Goal: Information Seeking & Learning: Stay updated

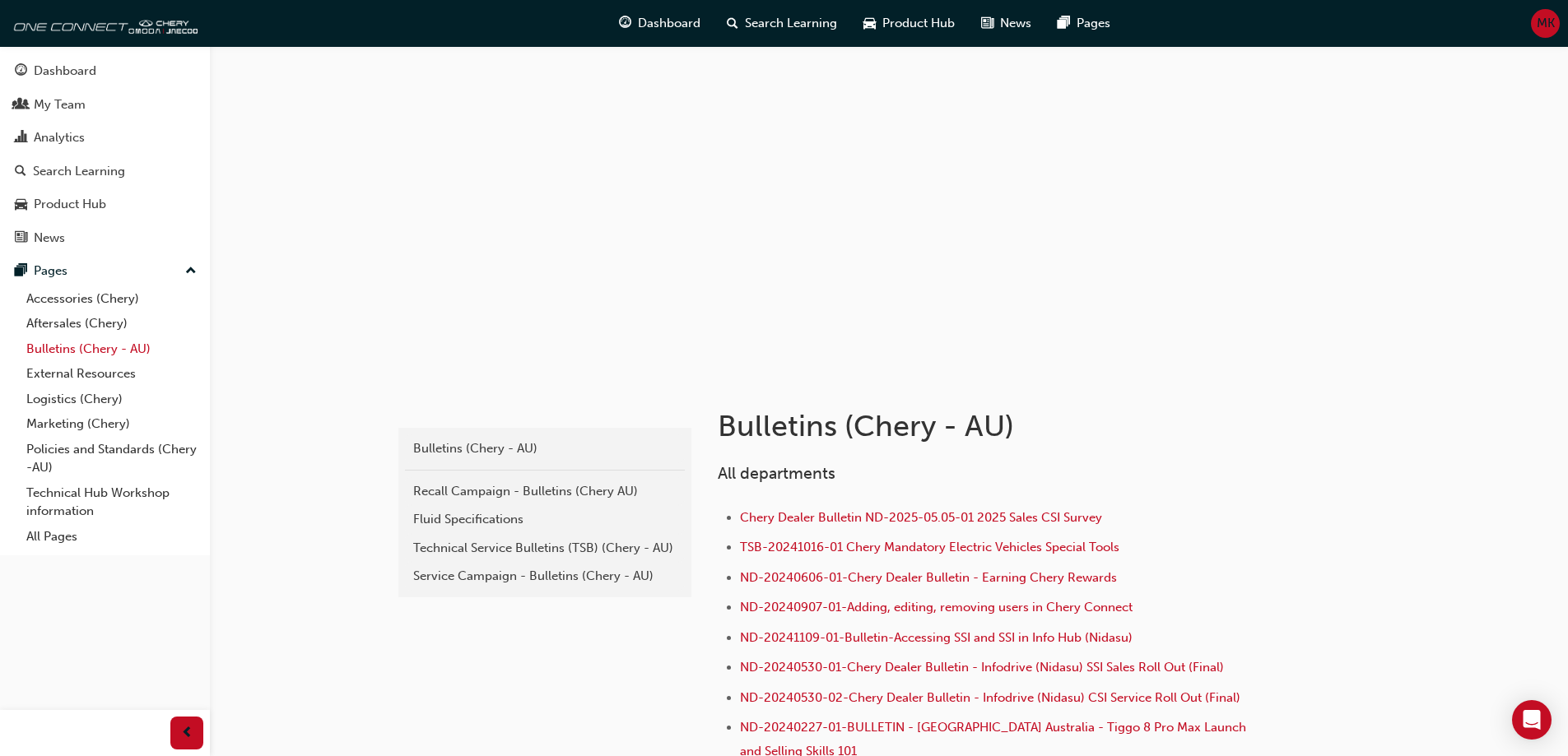
click at [68, 346] on link "Bulletins (Chery - AU)" at bounding box center [111, 349] width 184 height 26
click at [89, 497] on link "Technical Hub Workshop information" at bounding box center [111, 501] width 184 height 44
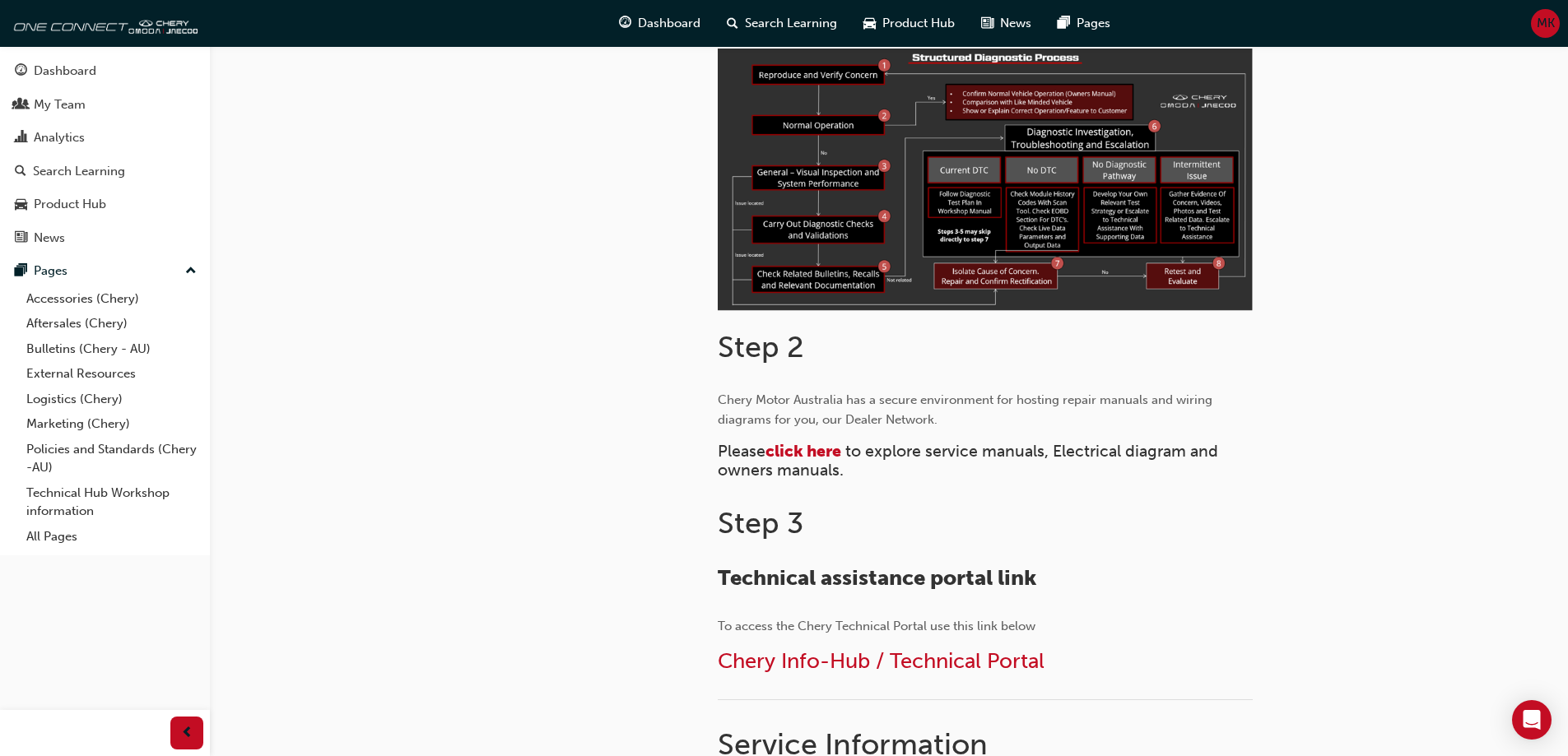
scroll to position [741, 0]
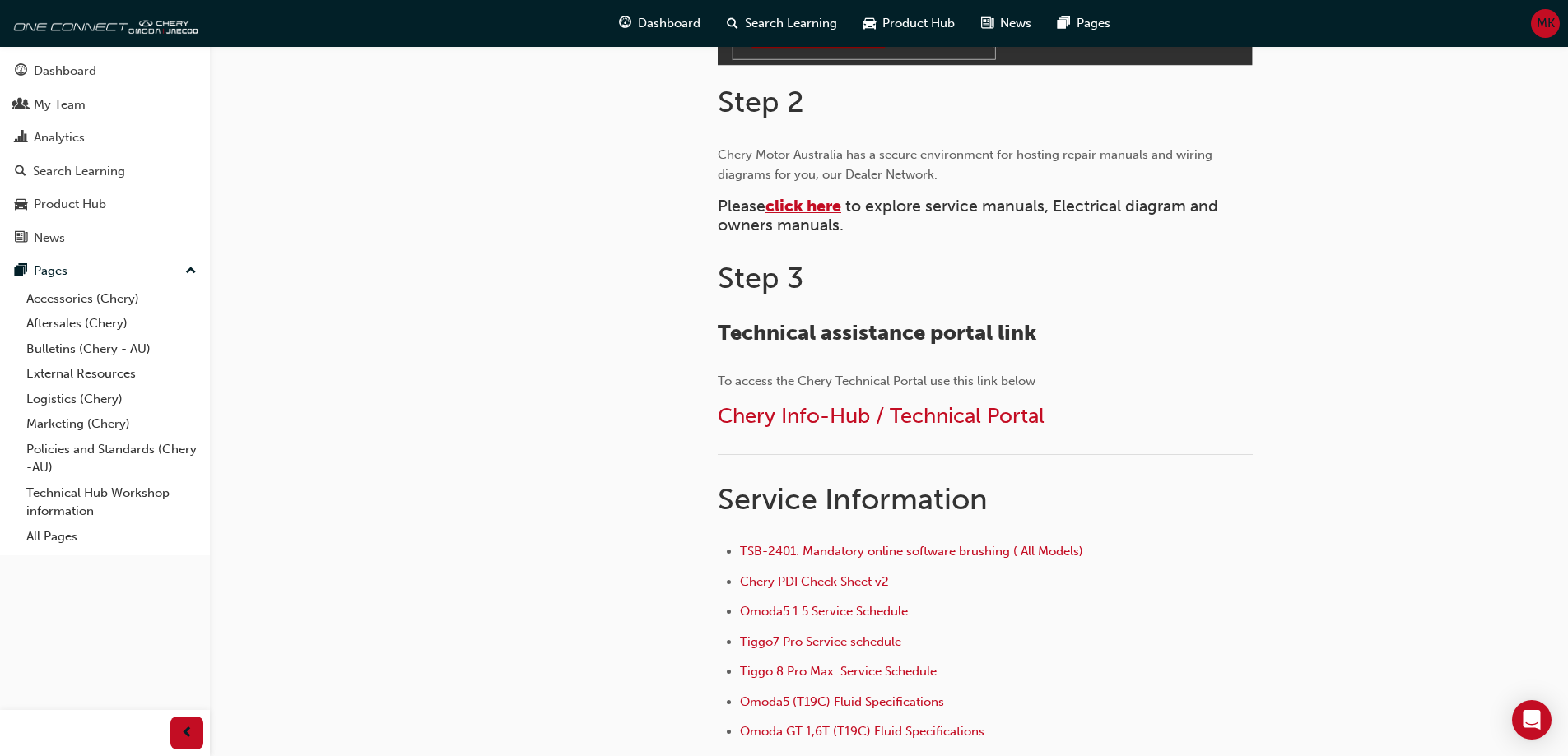
click at [829, 212] on span "click here" at bounding box center [803, 206] width 76 height 19
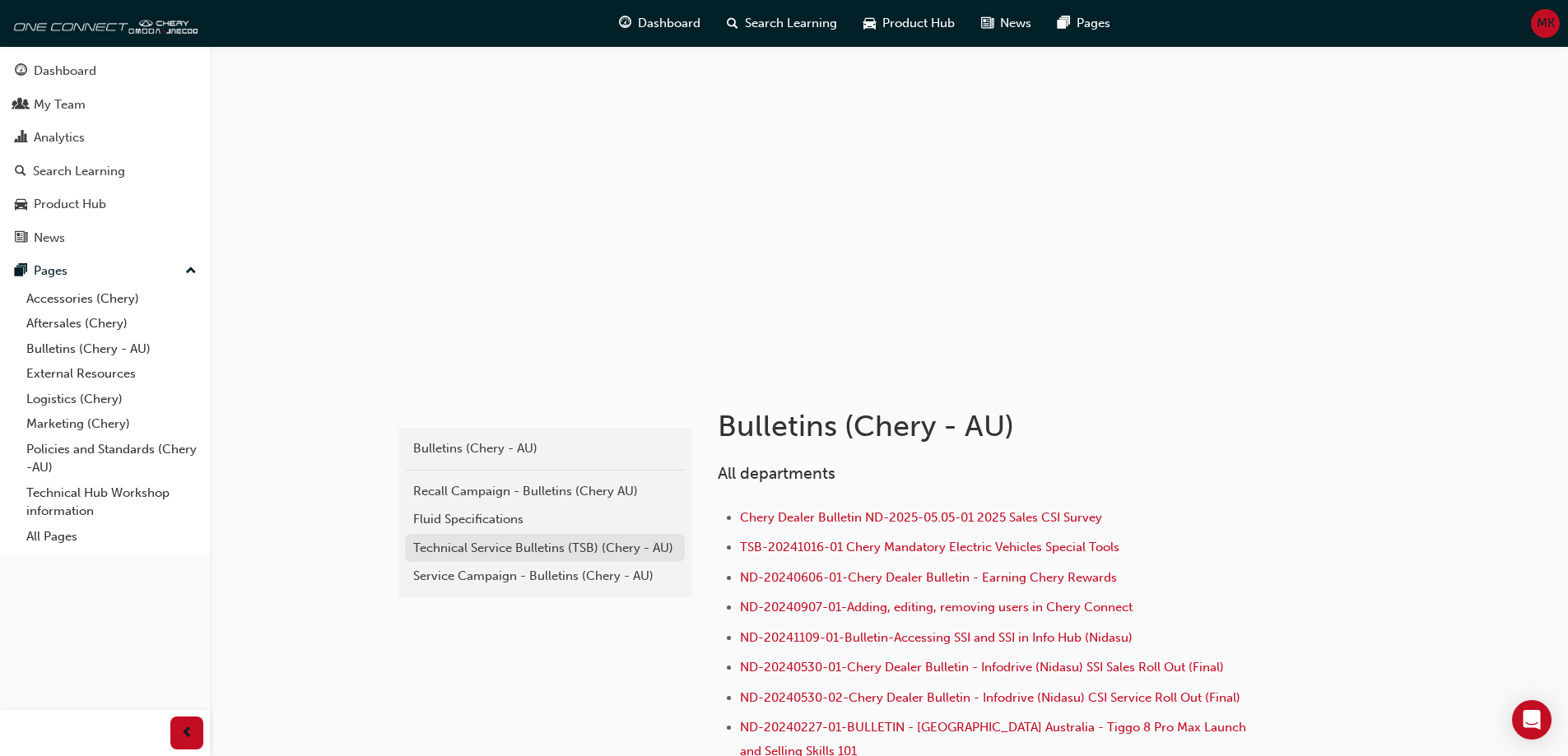
click at [485, 552] on div "Technical Service Bulletins (TSB) (Chery - AU)" at bounding box center [544, 548] width 263 height 19
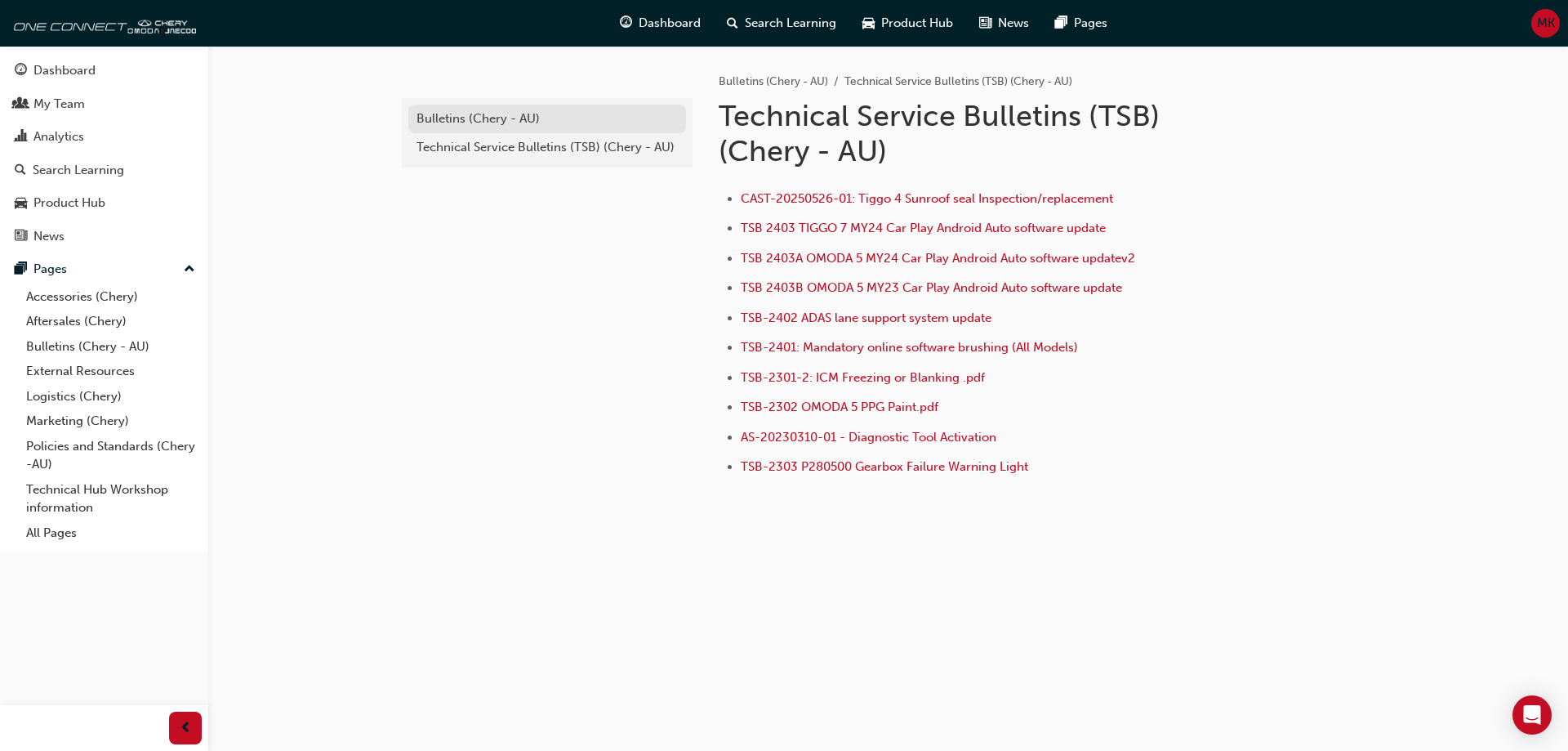
click at [475, 121] on div "Bulletins (Chery - AU)" at bounding box center [547, 119] width 261 height 19
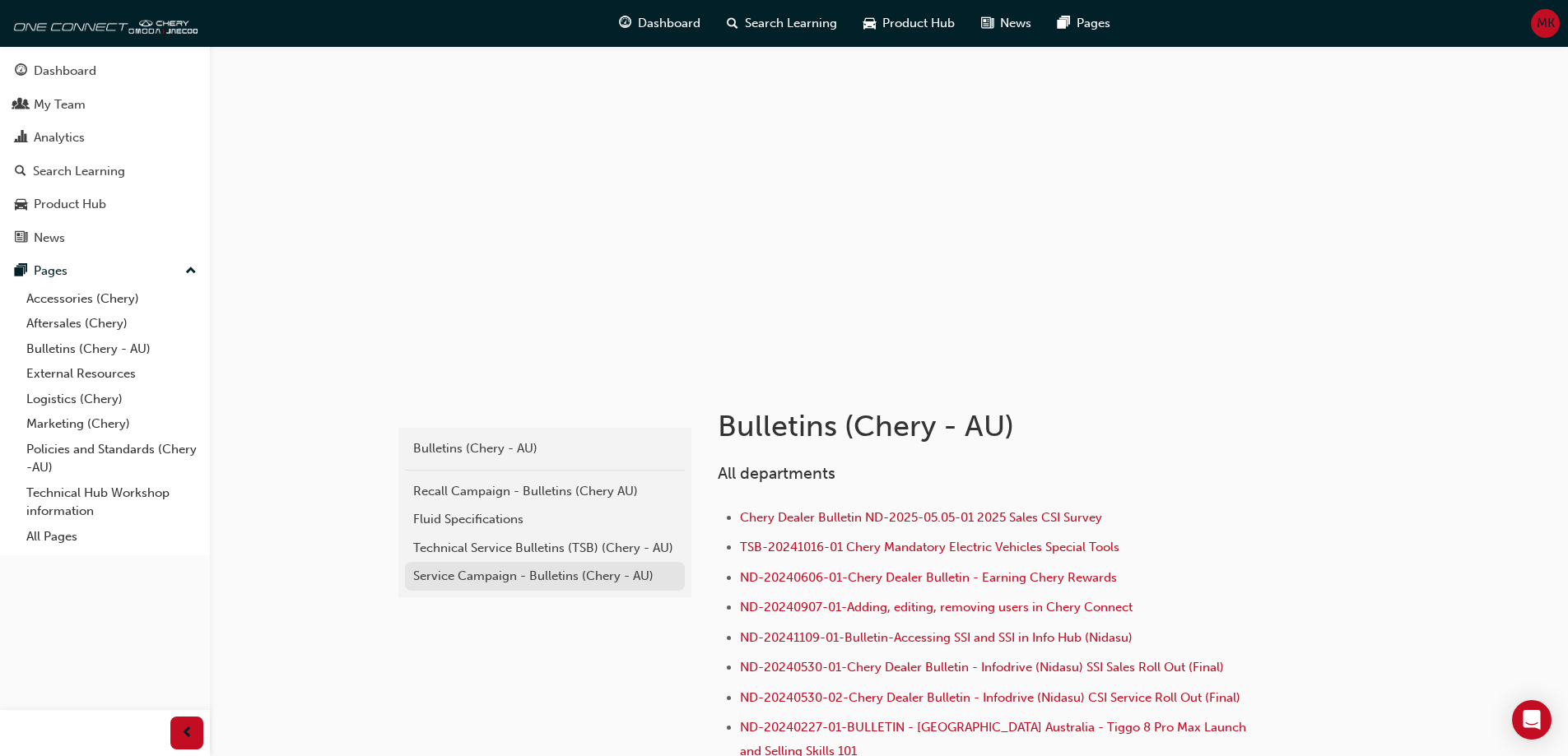
click at [548, 576] on div "Service Campaign - Bulletins (Chery - AU)" at bounding box center [544, 577] width 263 height 19
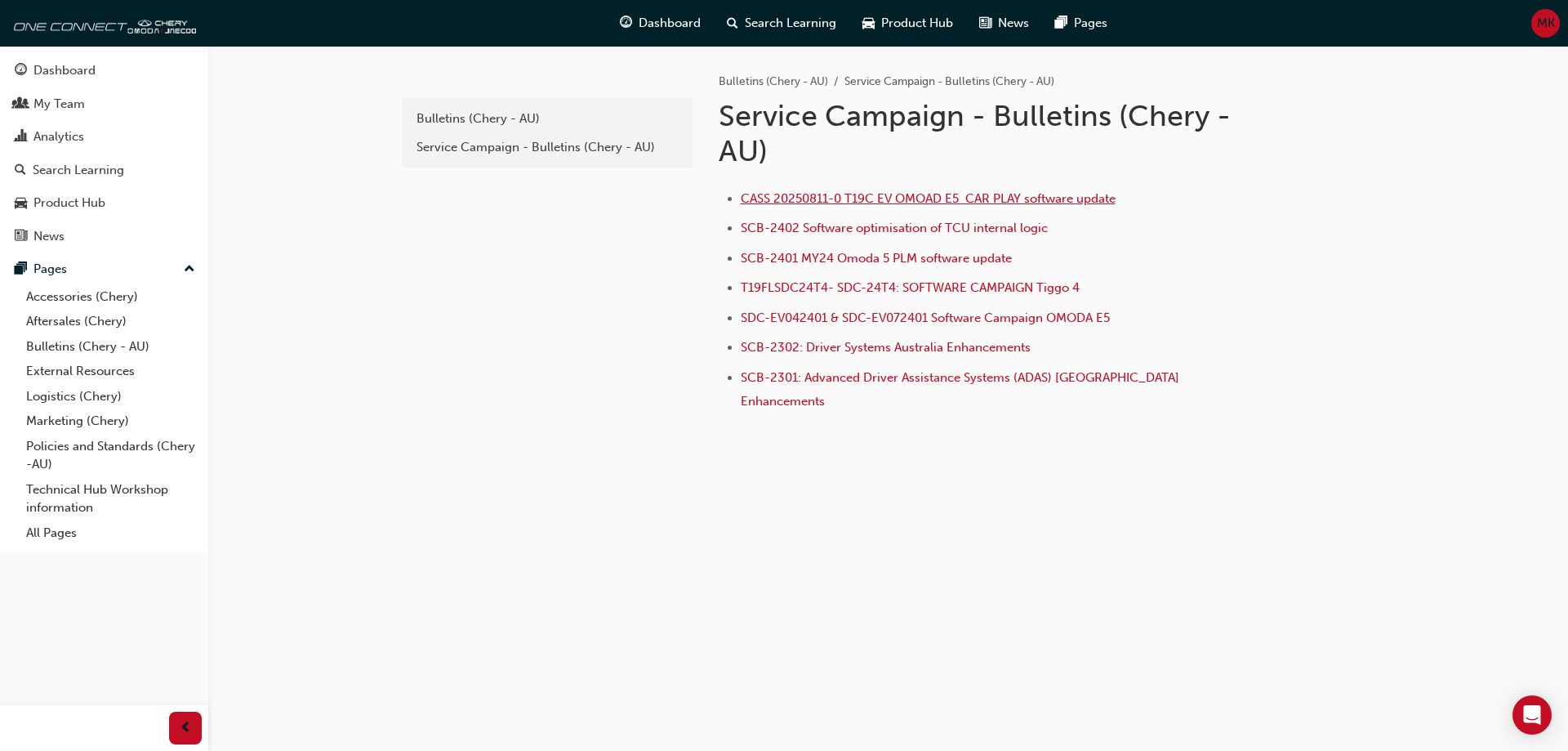
click at [926, 199] on span "CASS 20250811-0 T19C EV OMOAD E5 CAR PLAY software update" at bounding box center [928, 198] width 375 height 14
